Goal: Information Seeking & Learning: Learn about a topic

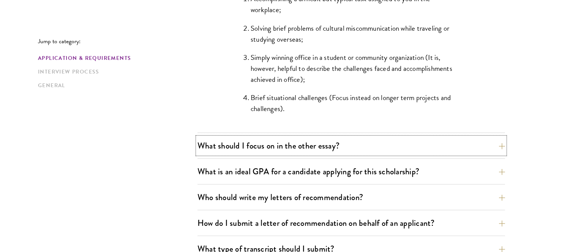
click at [286, 143] on button "What should I focus on in the other essay?" at bounding box center [350, 145] width 307 height 17
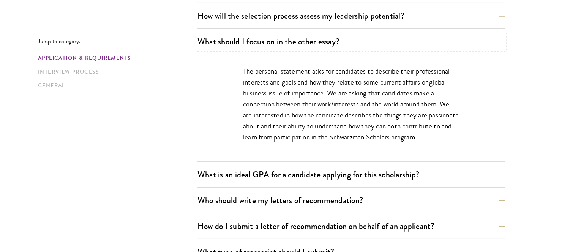
scroll to position [486, 0]
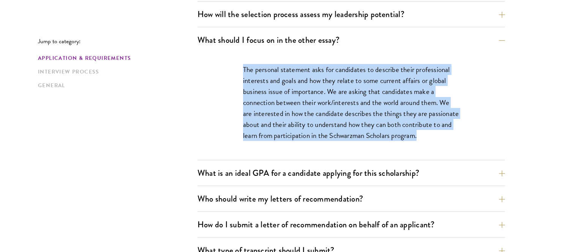
drag, startPoint x: 243, startPoint y: 68, endPoint x: 424, endPoint y: 133, distance: 192.2
click at [424, 133] on p "The personal statement asks for candidates to describe their professional inter…" at bounding box center [351, 102] width 216 height 77
copy p "The personal statement asks for candidates to describe their professional inter…"
click at [320, 118] on p "The personal statement asks for candidates to describe their professional inter…" at bounding box center [351, 102] width 216 height 77
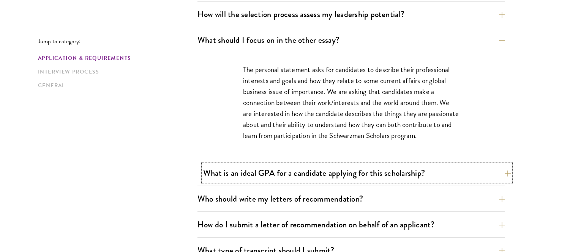
click at [320, 169] on button "What is an ideal GPA for a candidate applying for this scholarship?" at bounding box center [356, 173] width 307 height 17
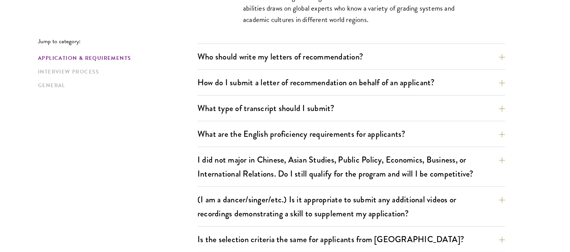
scroll to position [662, 0]
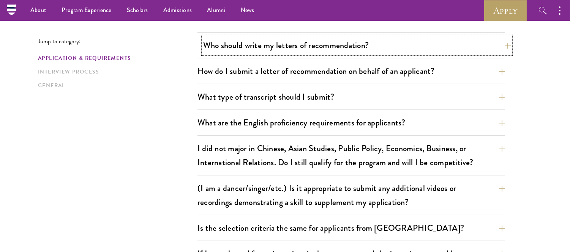
click at [305, 44] on button "Who should write my letters of recommendation?" at bounding box center [356, 45] width 307 height 17
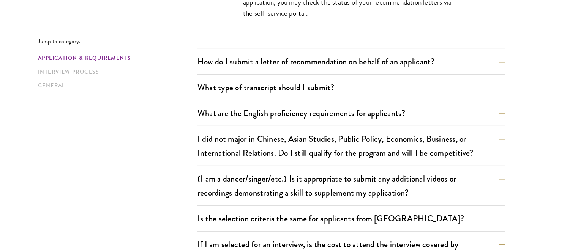
scroll to position [900, 0]
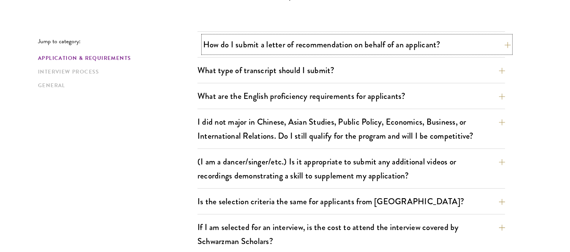
click at [344, 46] on button "How do I submit a letter of recommendation on behalf of an applicant?" at bounding box center [356, 44] width 307 height 17
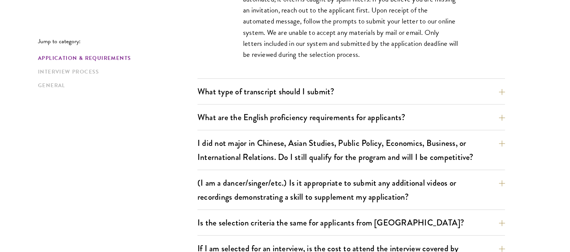
scroll to position [693, 0]
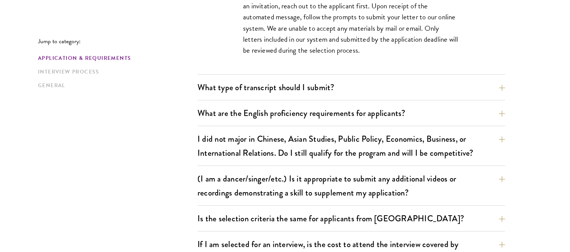
click at [287, 98] on div "What type of transcript should I submit? Our preference is for a scanned copy o…" at bounding box center [350, 90] width 307 height 22
click at [287, 92] on button "What type of transcript should I submit?" at bounding box center [356, 87] width 307 height 17
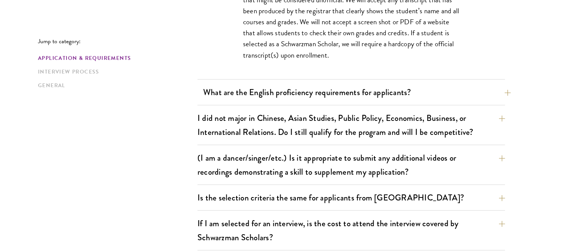
scroll to position [695, 0]
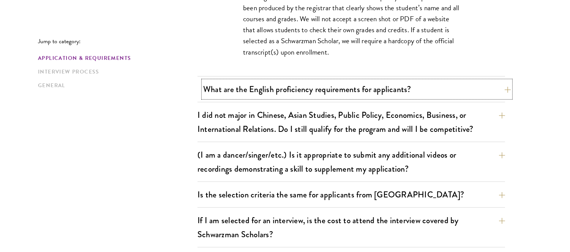
click at [304, 90] on button "What are the English proficiency requirements for applicants?" at bounding box center [356, 89] width 307 height 17
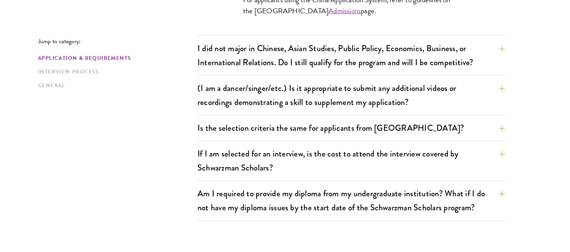
scroll to position [901, 0]
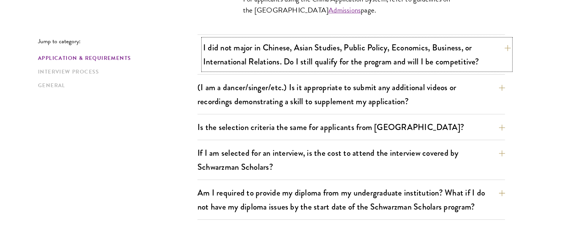
click at [314, 61] on button "I did not major in Chinese, Asian Studies, Public Policy, Economics, Business, …" at bounding box center [356, 54] width 307 height 31
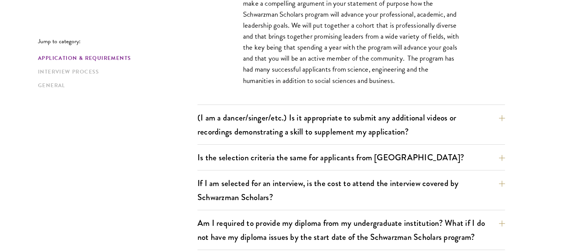
scroll to position [765, 0]
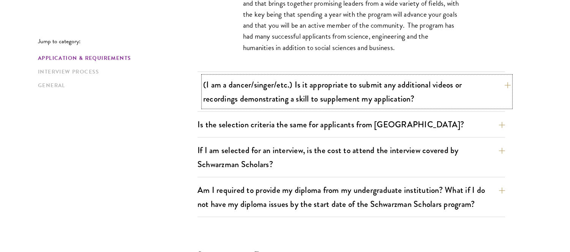
click at [377, 88] on button "(I am a dancer/singer/etc.) Is it appropriate to submit any additional videos o…" at bounding box center [356, 91] width 307 height 31
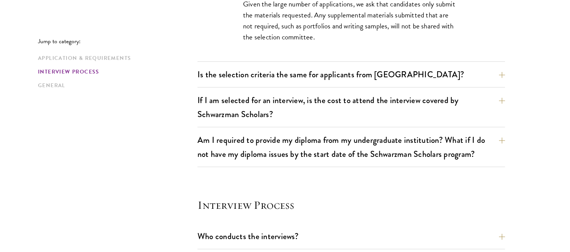
scroll to position [761, 0]
click at [322, 109] on button "If I am selected for an interview, is the cost to attend the interview covered …" at bounding box center [356, 106] width 307 height 31
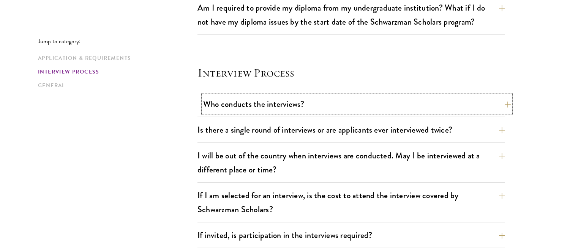
click at [352, 112] on button "Who conducts the interviews?" at bounding box center [356, 104] width 307 height 17
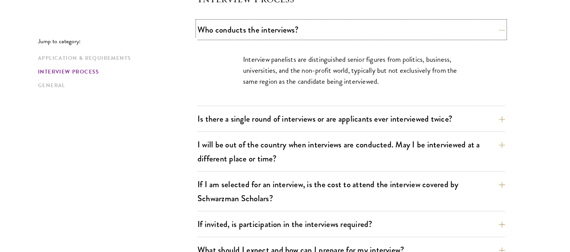
scroll to position [900, 0]
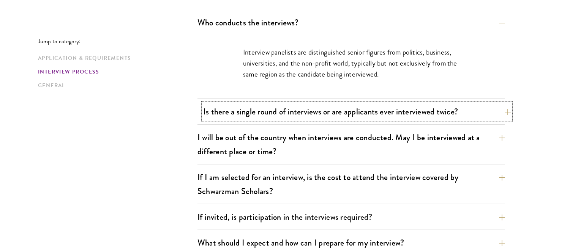
click at [320, 115] on button "Is there a single round of interviews or are applicants ever interviewed twice?" at bounding box center [356, 111] width 307 height 17
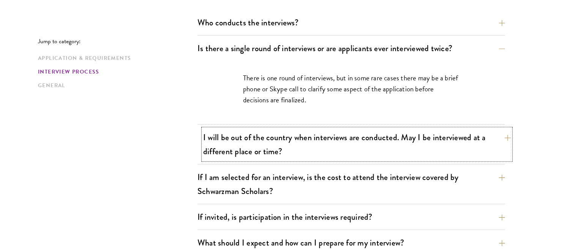
click at [312, 150] on button "I will be out of the country when interviews are conducted. May I be interviewe…" at bounding box center [356, 144] width 307 height 31
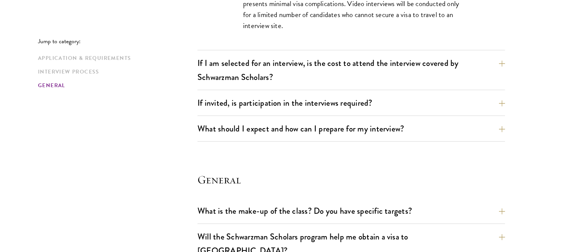
scroll to position [1055, 0]
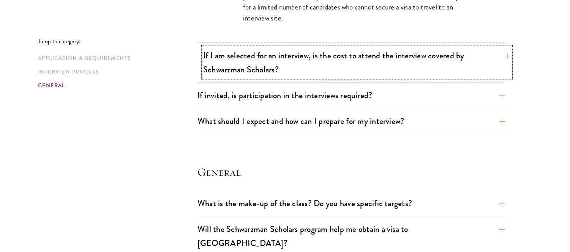
click at [294, 55] on button "If I am selected for an interview, is the cost to attend the interview covered …" at bounding box center [356, 62] width 307 height 31
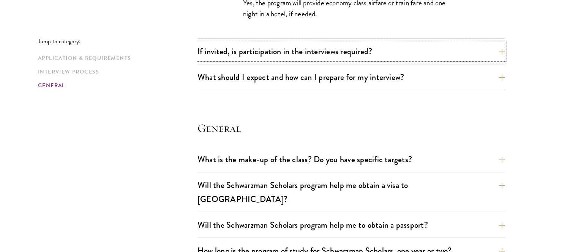
click at [294, 55] on button "If invited, is participation in the interviews required?" at bounding box center [350, 51] width 307 height 17
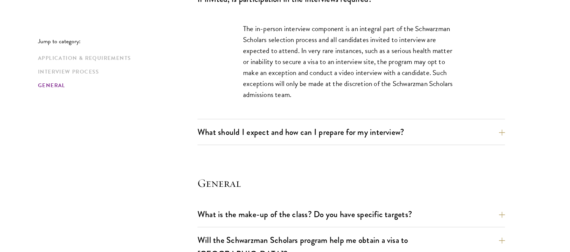
click at [309, 145] on div "What should I expect and how can I prepare for my interview? Interviews are fre…" at bounding box center [350, 135] width 307 height 22
click at [308, 133] on button "What should I expect and how can I prepare for my interview?" at bounding box center [356, 132] width 307 height 17
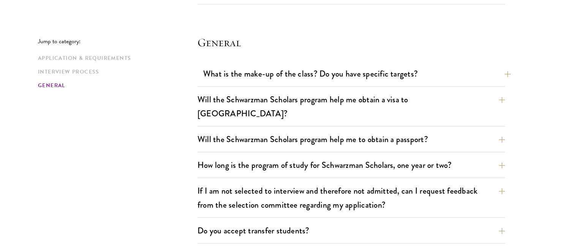
scroll to position [1560, 0]
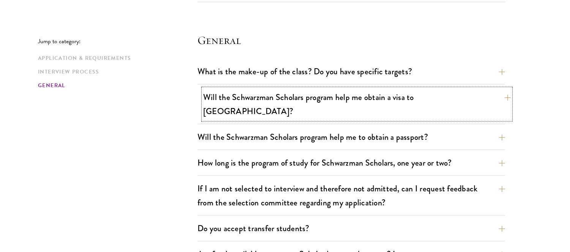
click at [340, 96] on button "Will the Schwarzman Scholars program help me obtain a visa to [GEOGRAPHIC_DATA]?" at bounding box center [356, 104] width 307 height 31
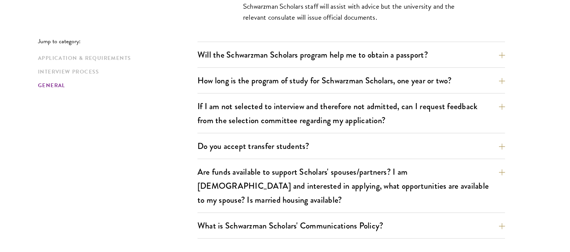
scroll to position [1259, 0]
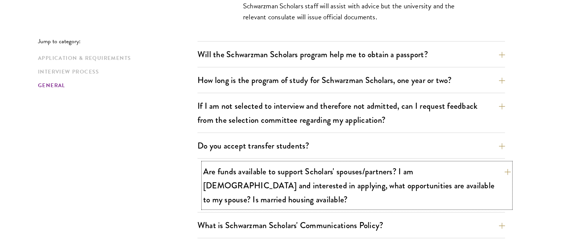
click at [341, 163] on button "Are funds available to support Scholars' spouses/partners? I am [DEMOGRAPHIC_DA…" at bounding box center [356, 185] width 307 height 45
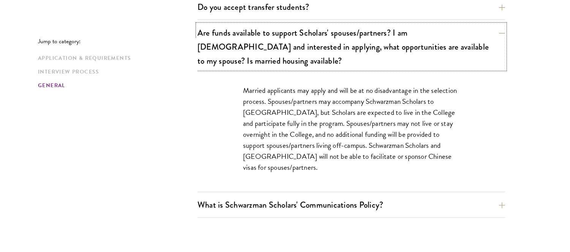
scroll to position [1320, 0]
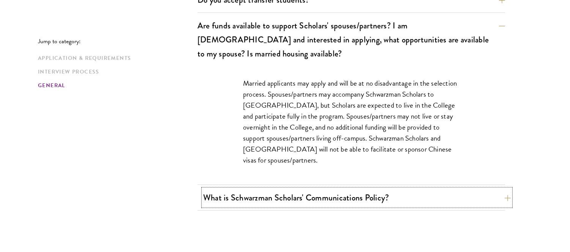
click at [339, 189] on button "What is Schwarzman Scholars' Communications Policy?" at bounding box center [356, 197] width 307 height 17
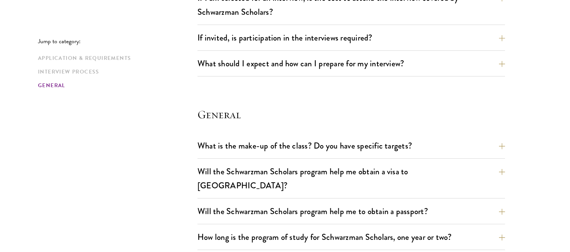
scroll to position [1029, 0]
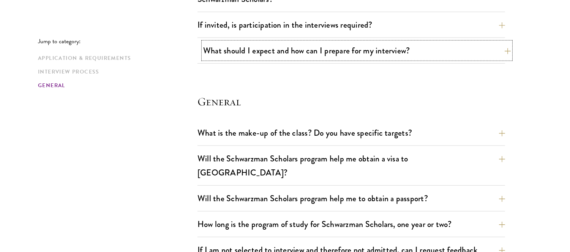
click at [268, 55] on button "What should I expect and how can I prepare for my interview?" at bounding box center [356, 50] width 307 height 17
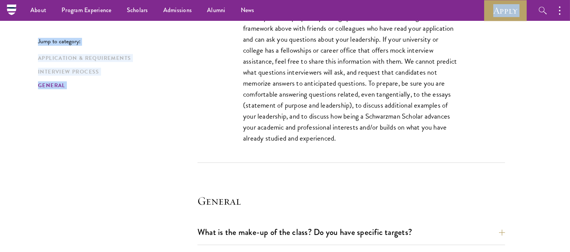
scroll to position [1384, 0]
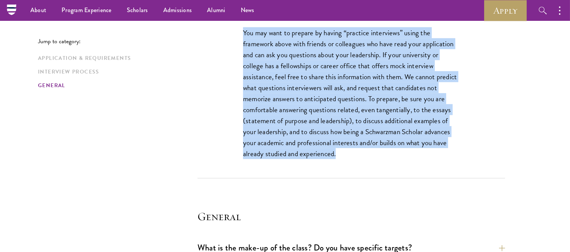
drag, startPoint x: 244, startPoint y: 81, endPoint x: 372, endPoint y: 155, distance: 148.2
copy div "Loremipsum dol sita-consect adipiscingeli, seddoe te inc utl etdolor ma aliq en…"
click at [357, 74] on p "You may want to prepare by having “practice interviews” using the framework abo…" at bounding box center [351, 93] width 216 height 132
